Goal: Navigation & Orientation: Find specific page/section

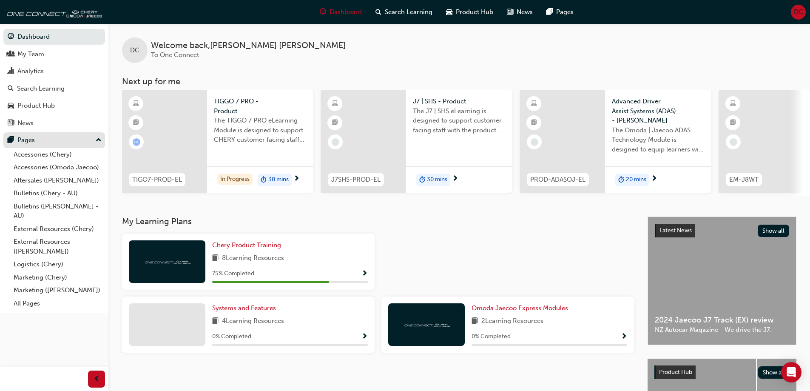
click at [19, 137] on div "Pages" at bounding box center [25, 140] width 17 height 10
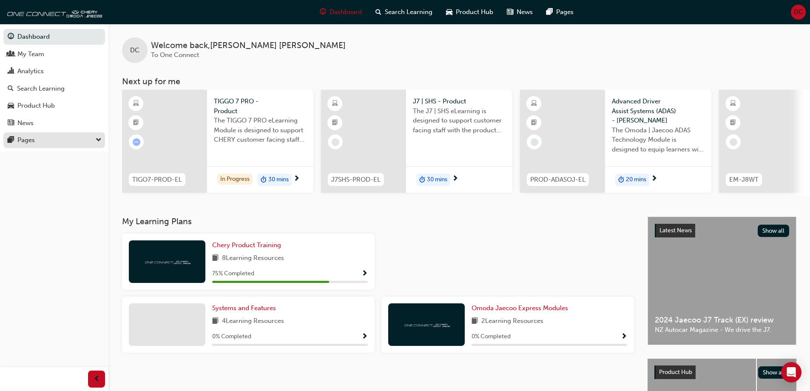
click at [19, 137] on div "Pages" at bounding box center [25, 140] width 17 height 10
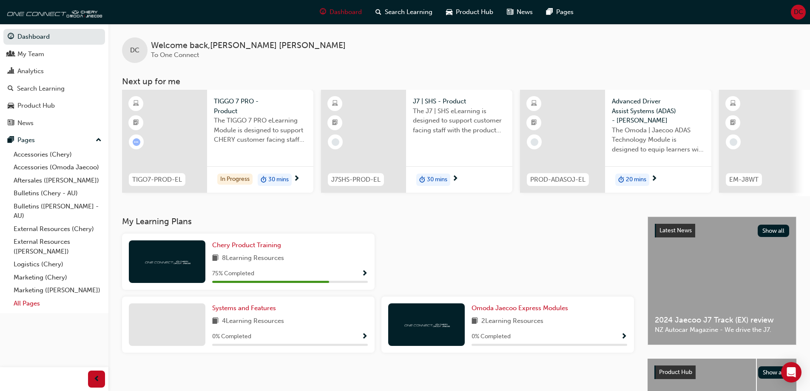
click at [33, 302] on link "All Pages" at bounding box center [57, 303] width 95 height 13
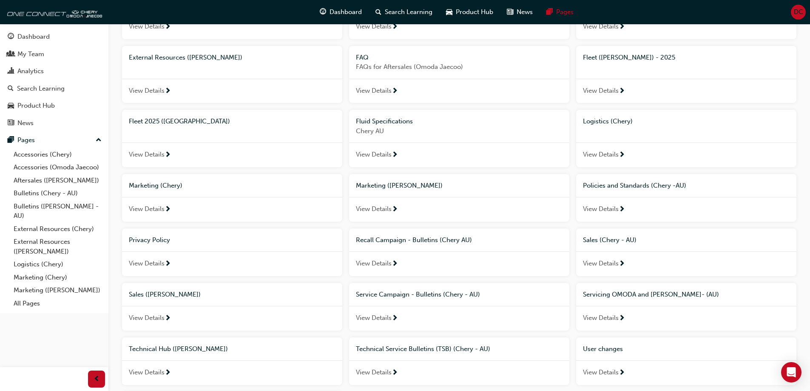
scroll to position [158, 0]
click at [607, 259] on span "View Details" at bounding box center [601, 263] width 36 height 10
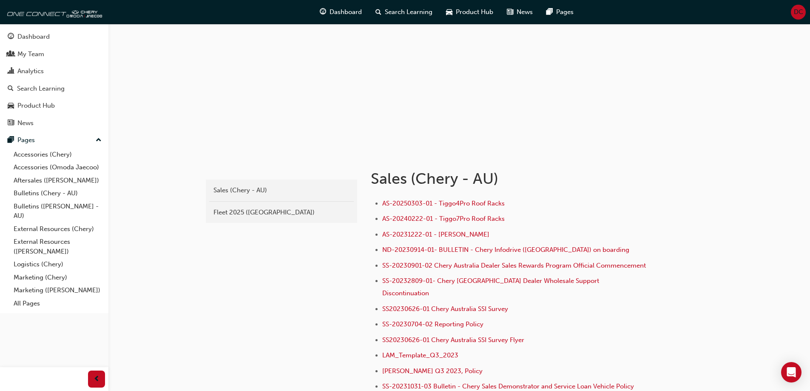
scroll to position [42, 0]
click at [254, 216] on div "Fleet 2025 ([GEOGRAPHIC_DATA])" at bounding box center [282, 212] width 136 height 10
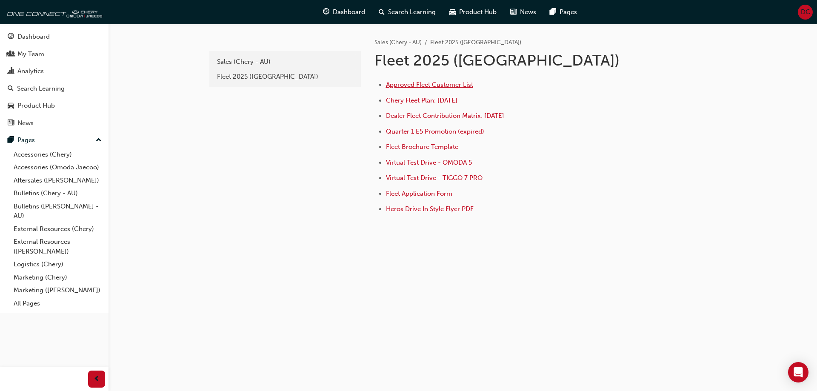
click at [431, 84] on span "Approved Fleet Customer List" at bounding box center [429, 85] width 87 height 8
